Goal: Information Seeking & Learning: Check status

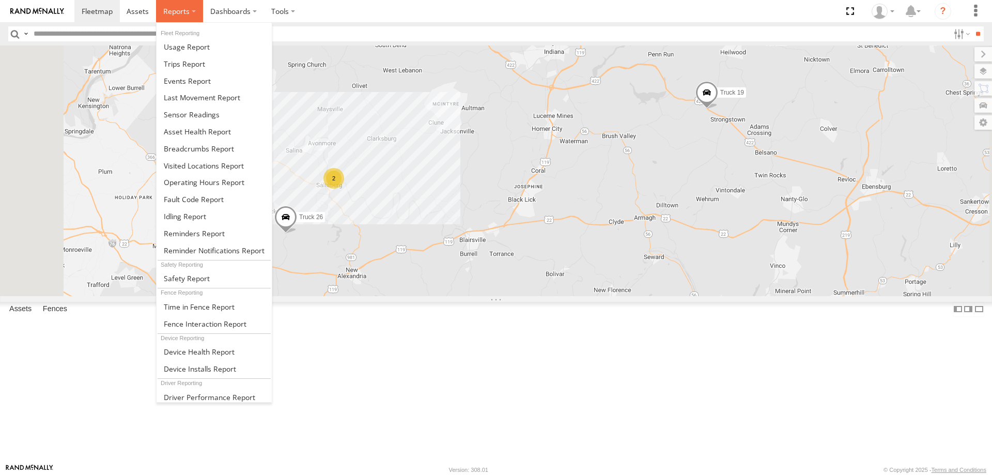
click at [186, 9] on span at bounding box center [176, 11] width 26 height 10
click at [198, 79] on span at bounding box center [187, 81] width 47 height 10
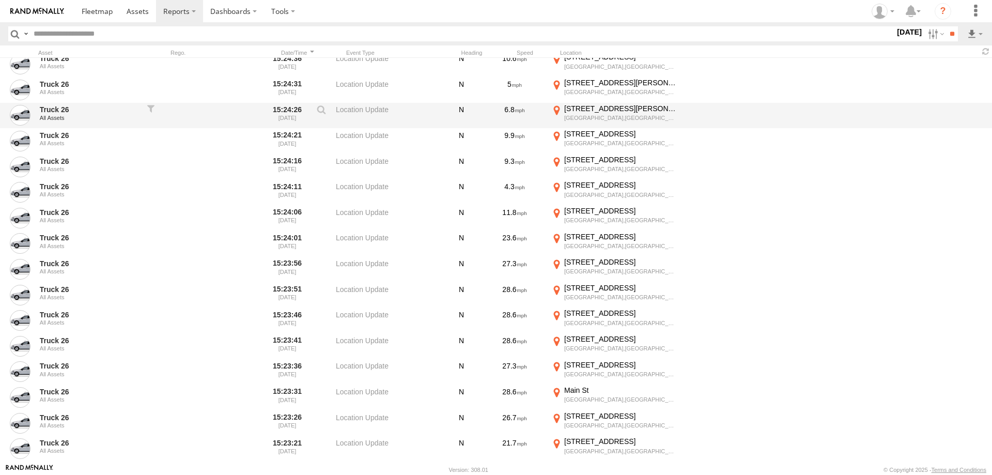
scroll to position [1290, 0]
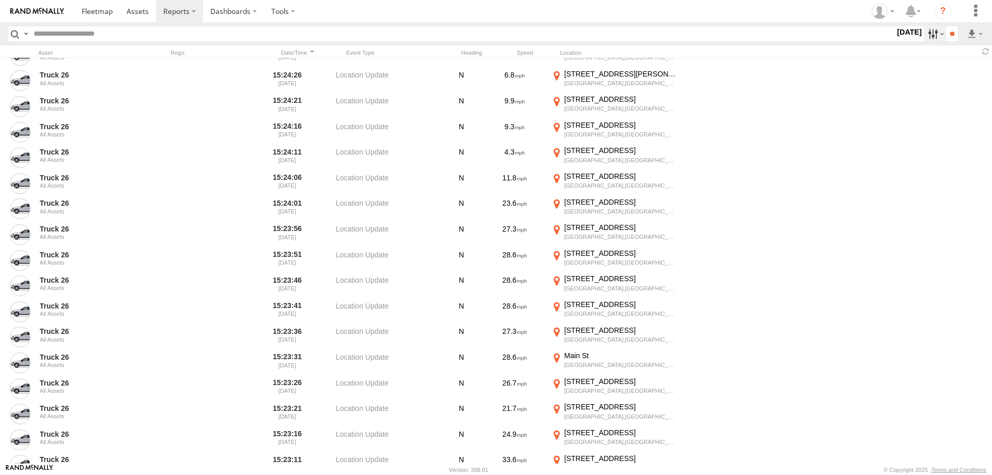
click at [932, 35] on label at bounding box center [935, 33] width 22 height 15
click at [0, 0] on span "Speeding" at bounding box center [0, 0] width 0 height 0
click at [951, 35] on input "**" at bounding box center [952, 33] width 12 height 15
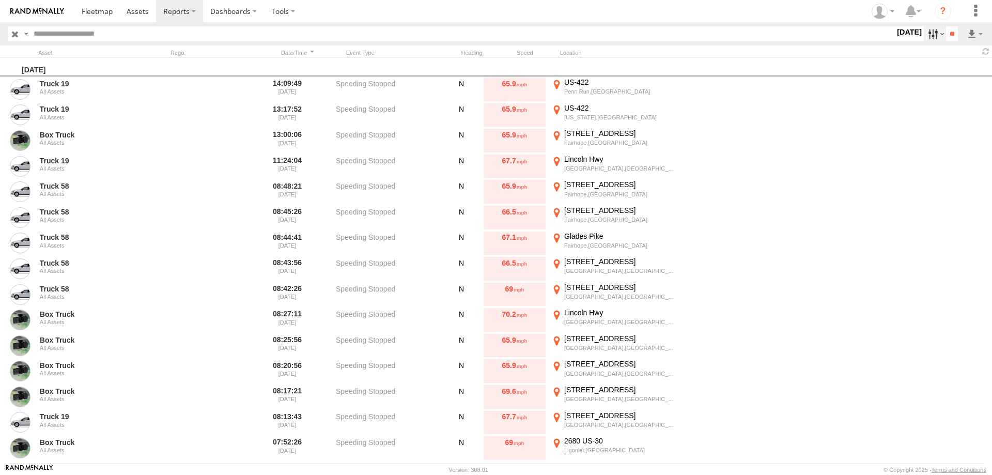
click at [936, 35] on label at bounding box center [935, 33] width 22 height 15
click at [0, 0] on span "Media" at bounding box center [0, 0] width 0 height 0
click at [952, 32] on input "**" at bounding box center [952, 33] width 12 height 15
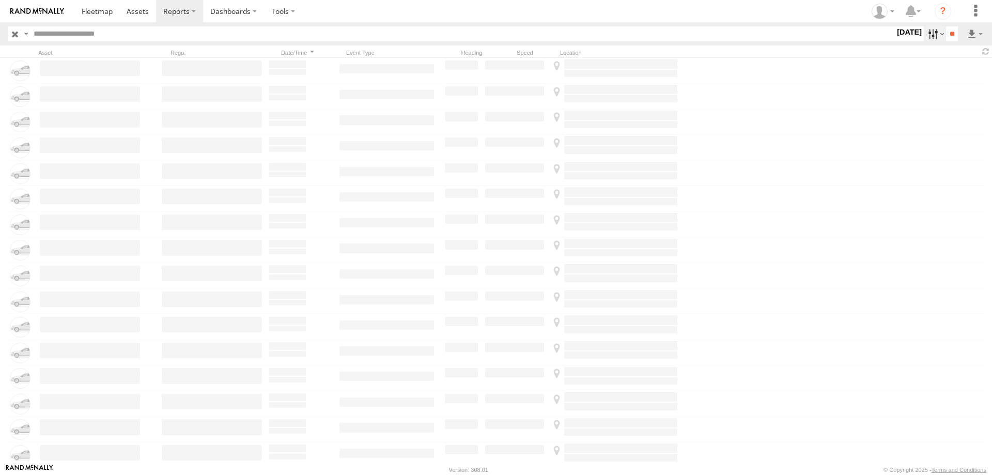
click at [936, 34] on label at bounding box center [935, 33] width 22 height 15
click at [0, 0] on span "Speeding" at bounding box center [0, 0] width 0 height 0
click at [954, 35] on input "**" at bounding box center [952, 33] width 12 height 15
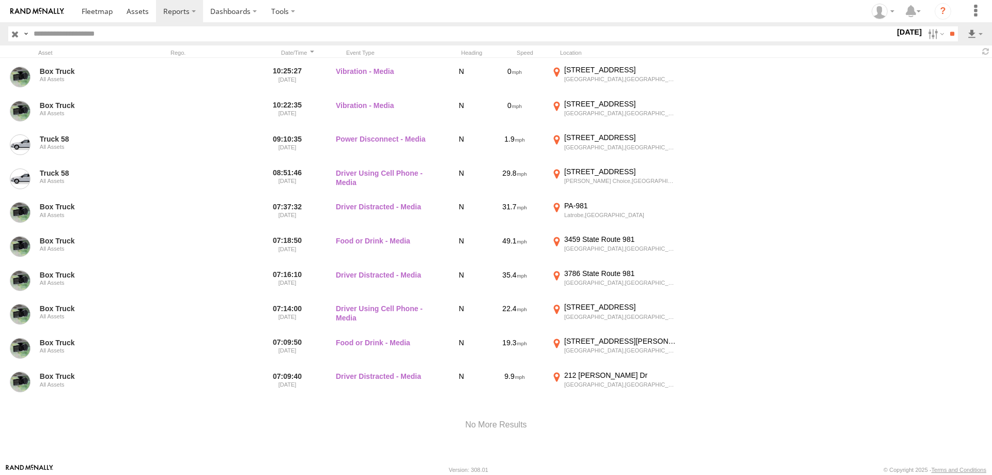
scroll to position [622, 0]
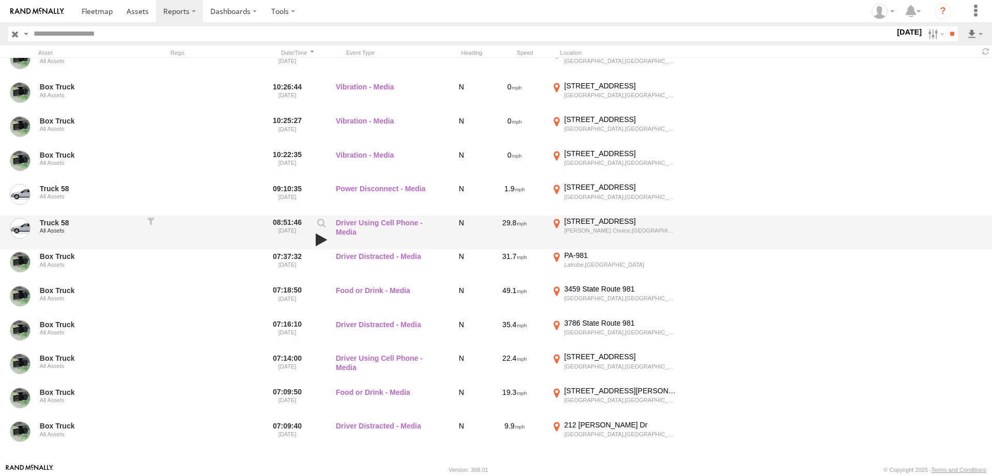
click at [320, 240] on link at bounding box center [322, 240] width 18 height 14
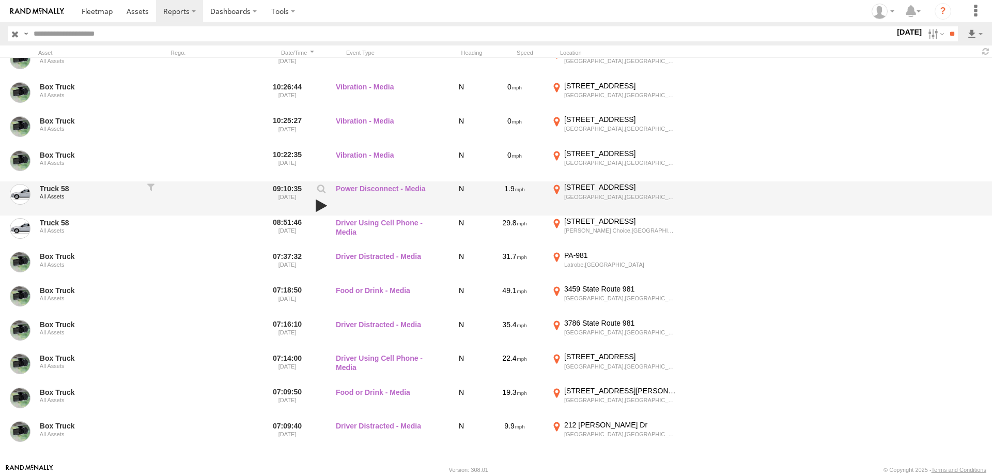
click at [318, 202] on link at bounding box center [322, 205] width 18 height 14
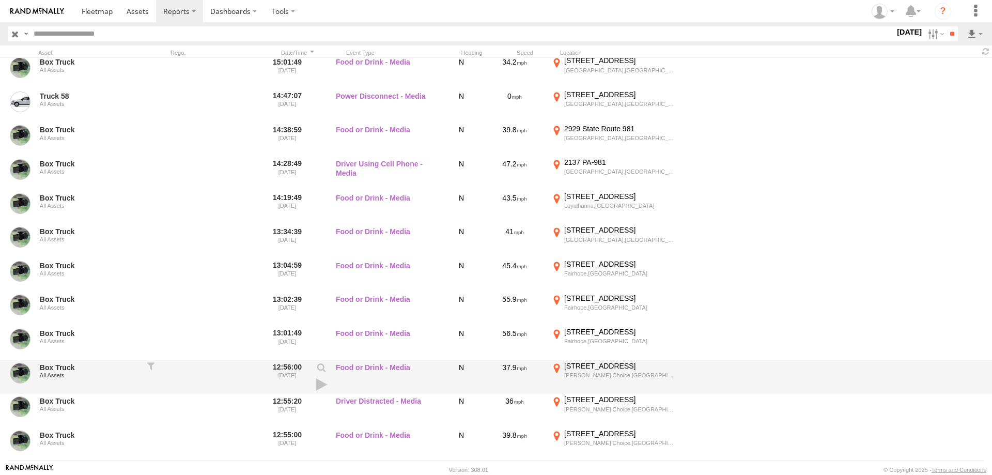
scroll to position [0, 0]
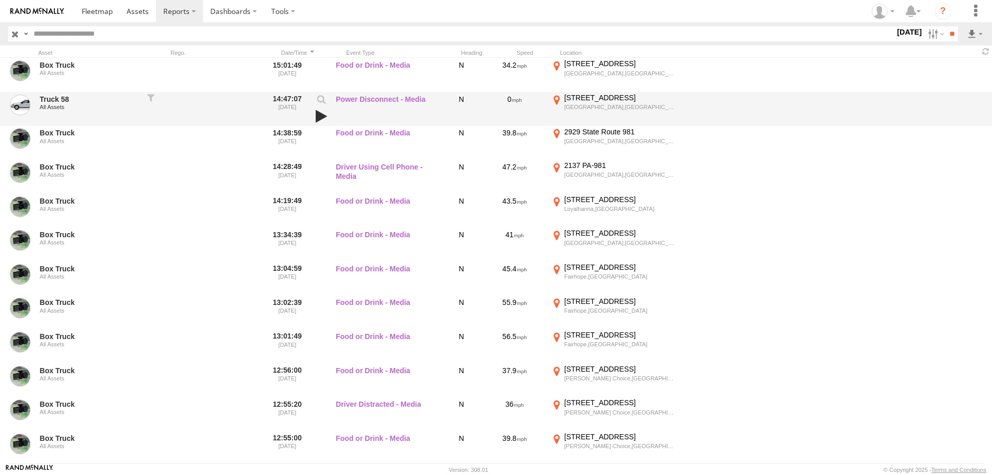
click at [319, 116] on link at bounding box center [322, 116] width 18 height 14
